Goal: Find specific page/section: Find specific page/section

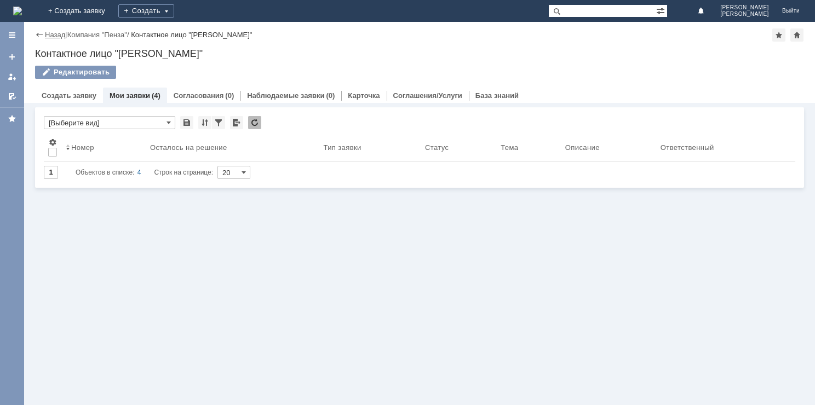
click at [61, 37] on link "Назад" at bounding box center [55, 35] width 20 height 8
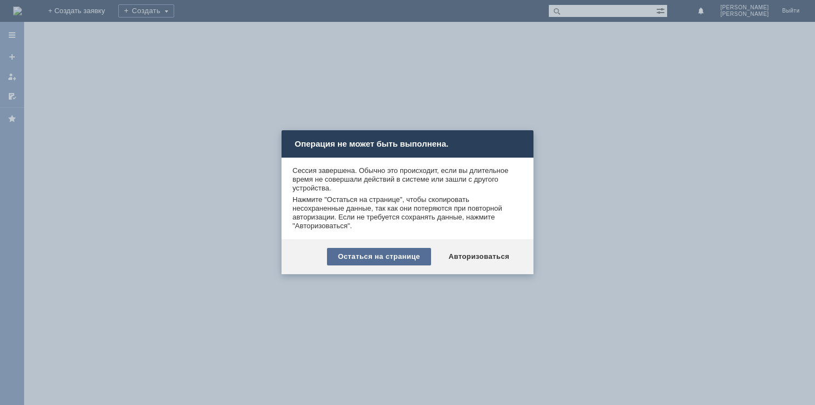
click at [349, 257] on div "Остаться на странице" at bounding box center [379, 257] width 104 height 18
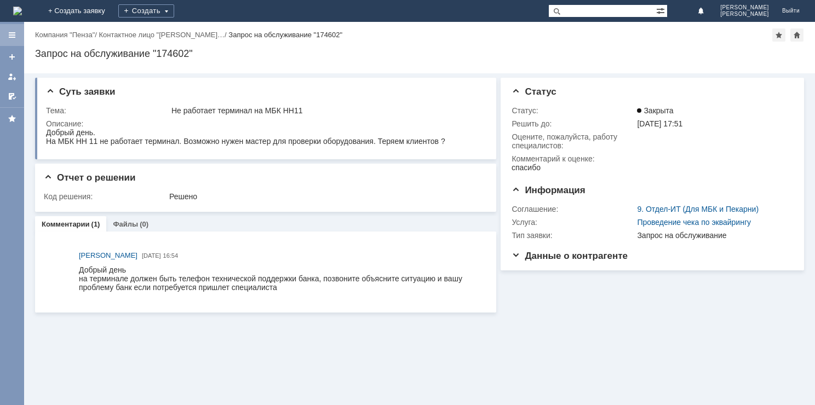
click at [15, 35] on div at bounding box center [12, 35] width 9 height 9
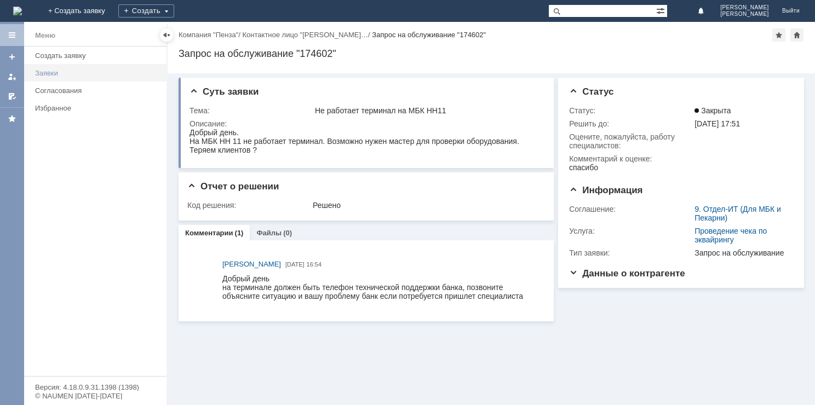
click at [57, 77] on link "Заявки" at bounding box center [98, 73] width 134 height 17
